Goal: Navigation & Orientation: Find specific page/section

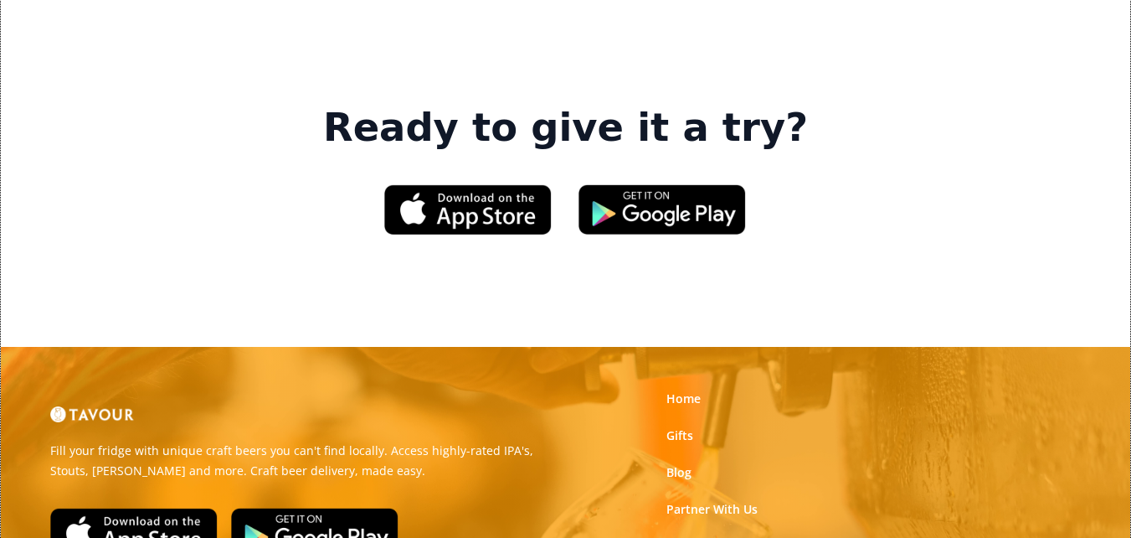
scroll to position [2512, 0]
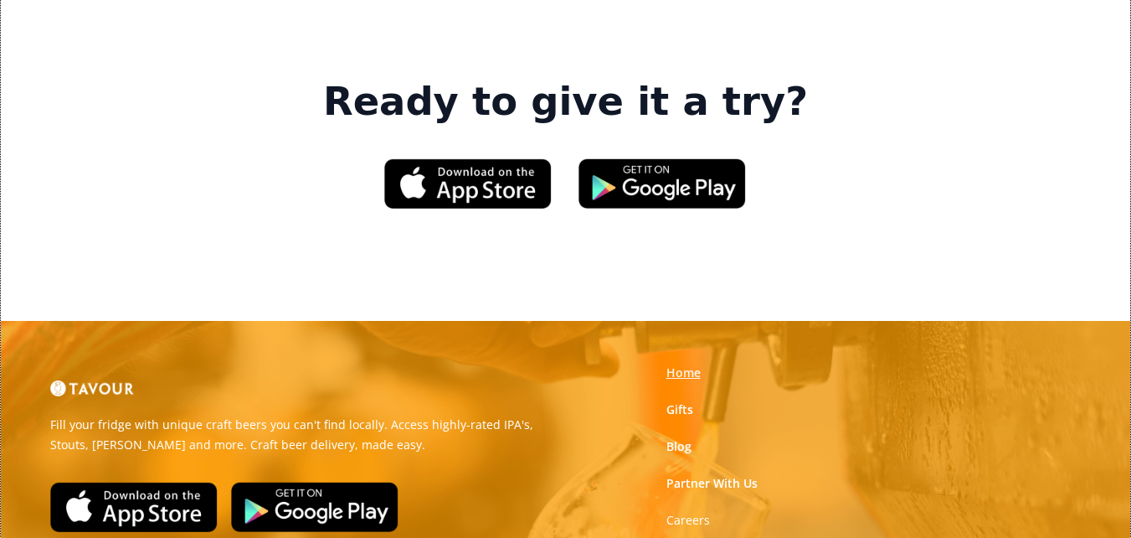
click at [685, 364] on link "Home" at bounding box center [684, 372] width 34 height 17
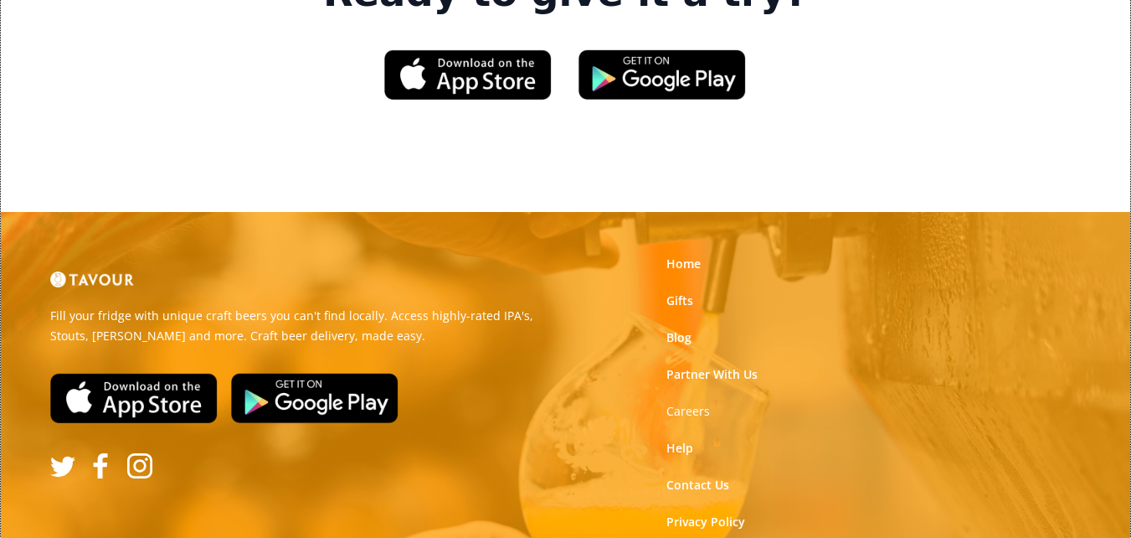
scroll to position [2632, 0]
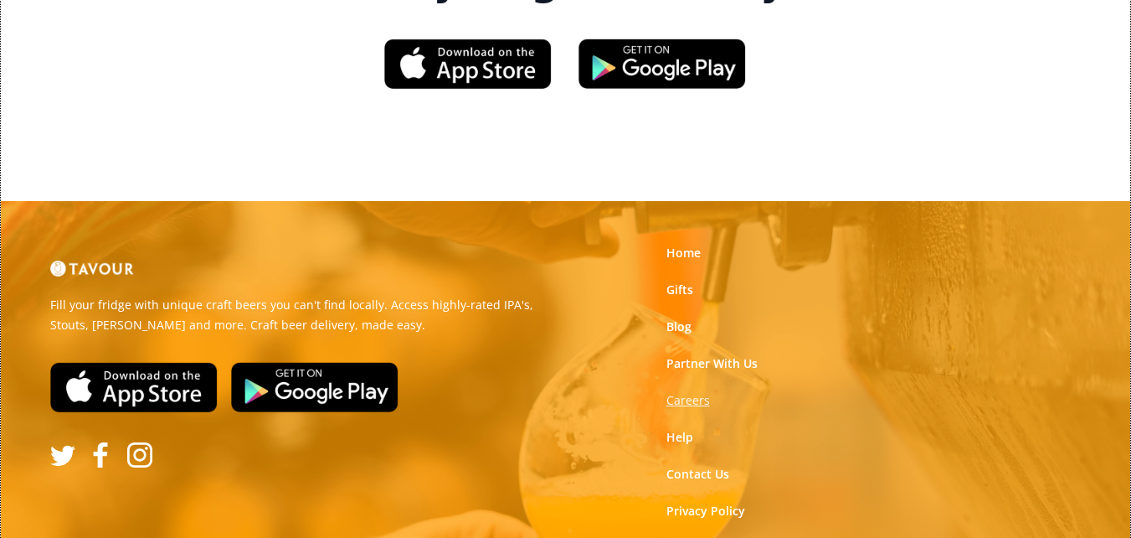
click at [693, 392] on strong "Careers" at bounding box center [689, 400] width 44 height 16
